Goal: Transaction & Acquisition: Purchase product/service

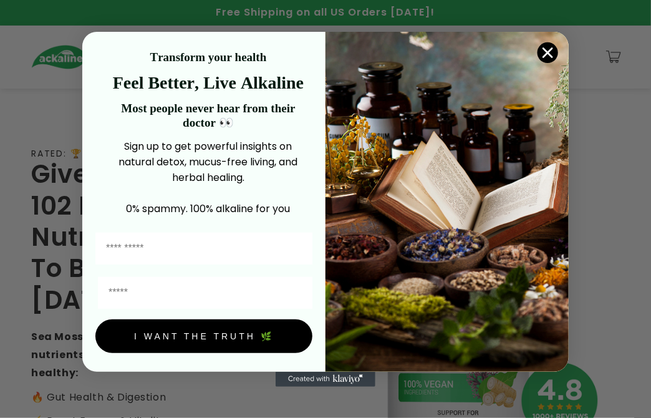
click at [69, 52] on icon "Close dialog" at bounding box center [548, 52] width 9 height 9
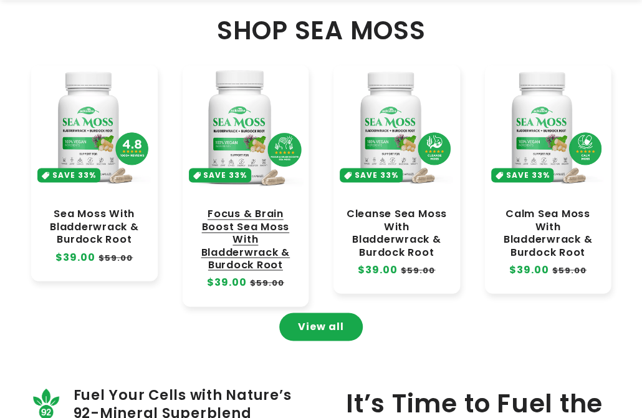
scroll to position [665, 0]
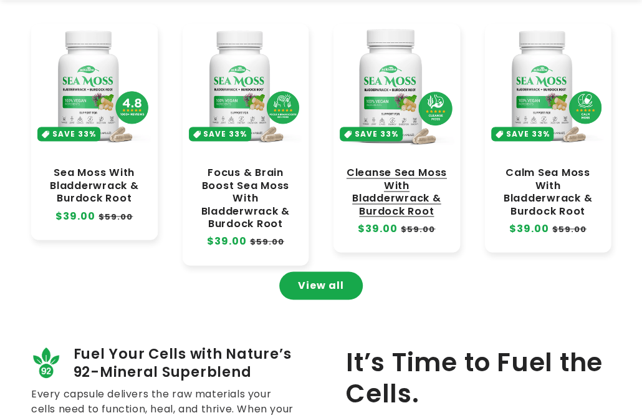
click at [69, 81] on link "Cleanse Sea Moss With Bladderwrack & Burdock Root" at bounding box center [397, 192] width 102 height 51
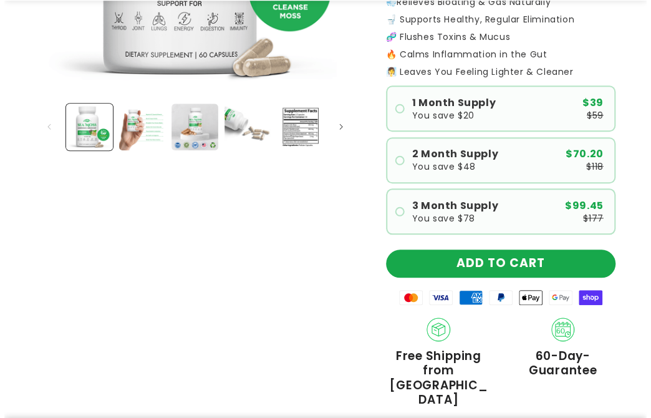
scroll to position [374, 0]
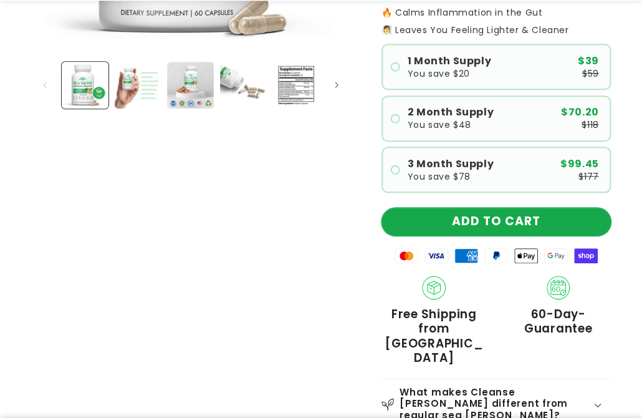
click at [504, 225] on button "ADD TO CART" at bounding box center [497, 222] width 230 height 28
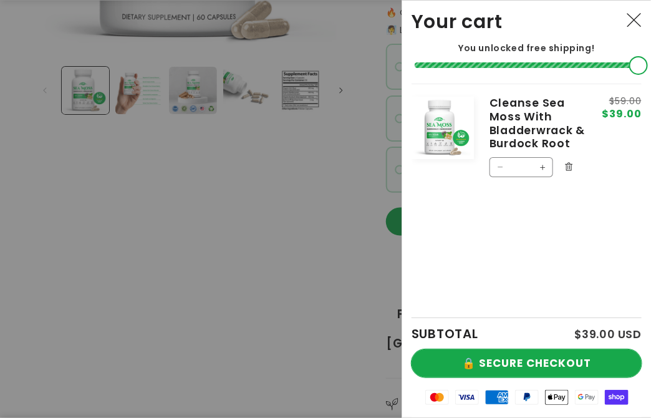
click at [579, 360] on button "🔒 SECURE CHECKOUT" at bounding box center [527, 363] width 230 height 28
